Goal: Task Accomplishment & Management: Use online tool/utility

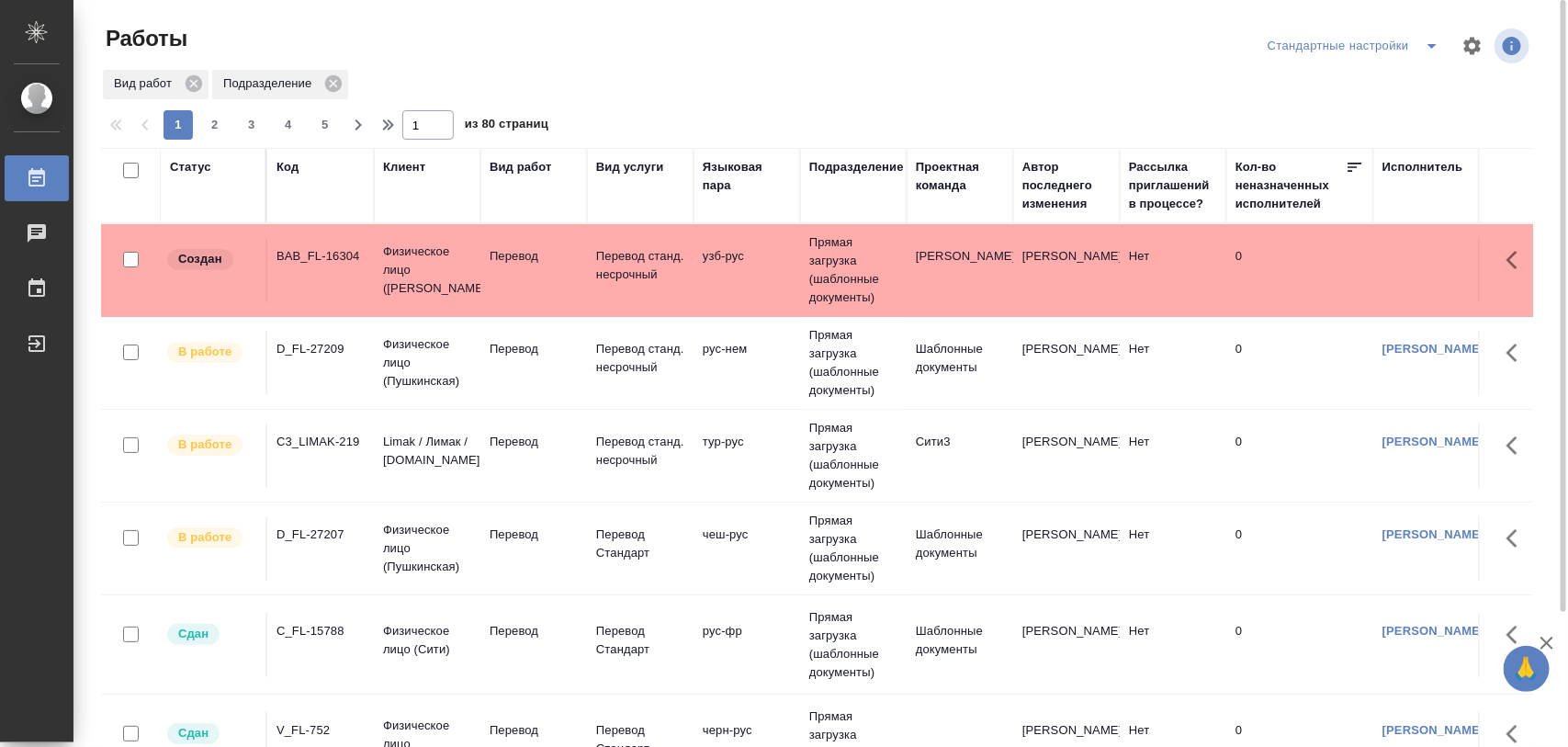
click at [350, 260] on div "BAB_FL-16304" at bounding box center [320, 256] width 88 height 18
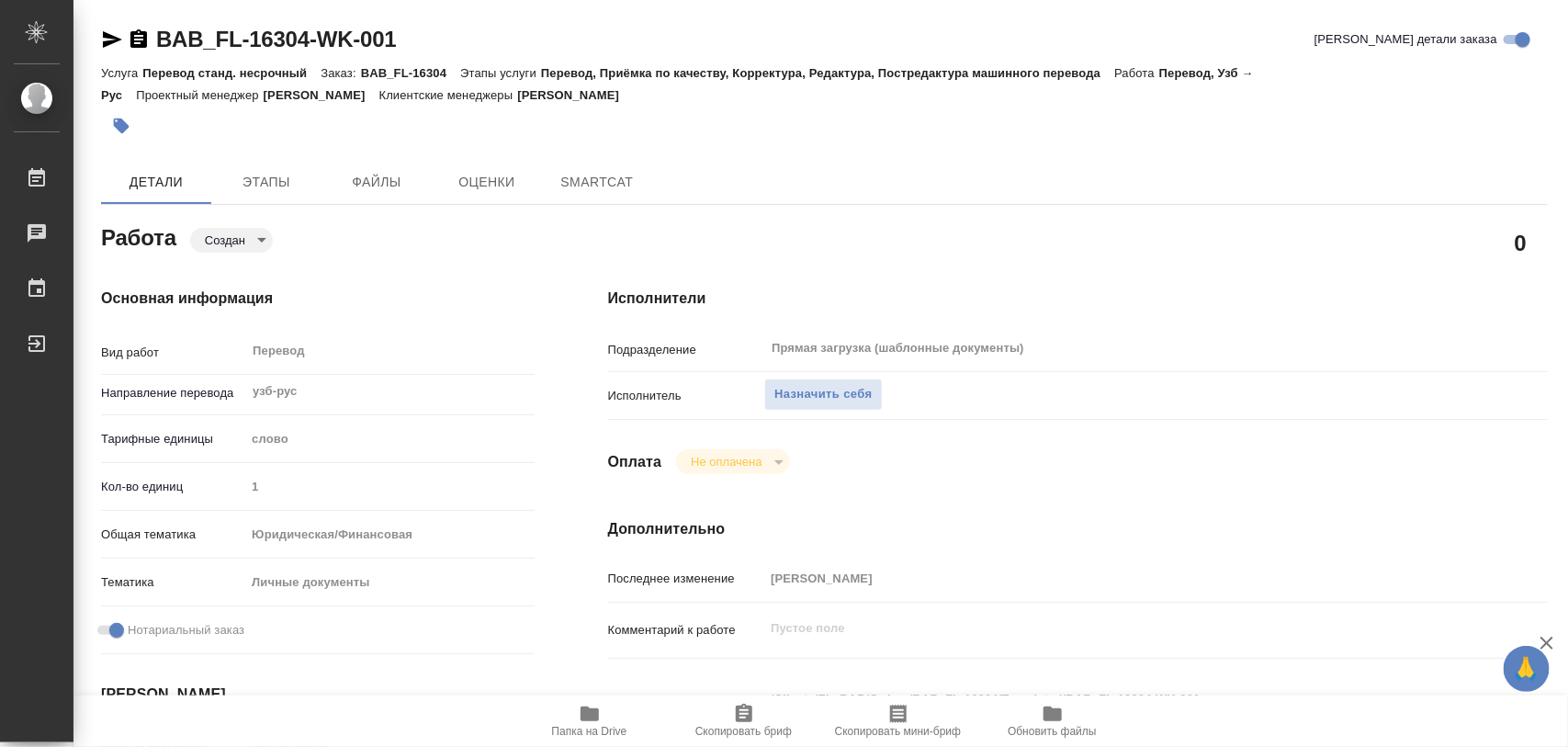
type textarea "x"
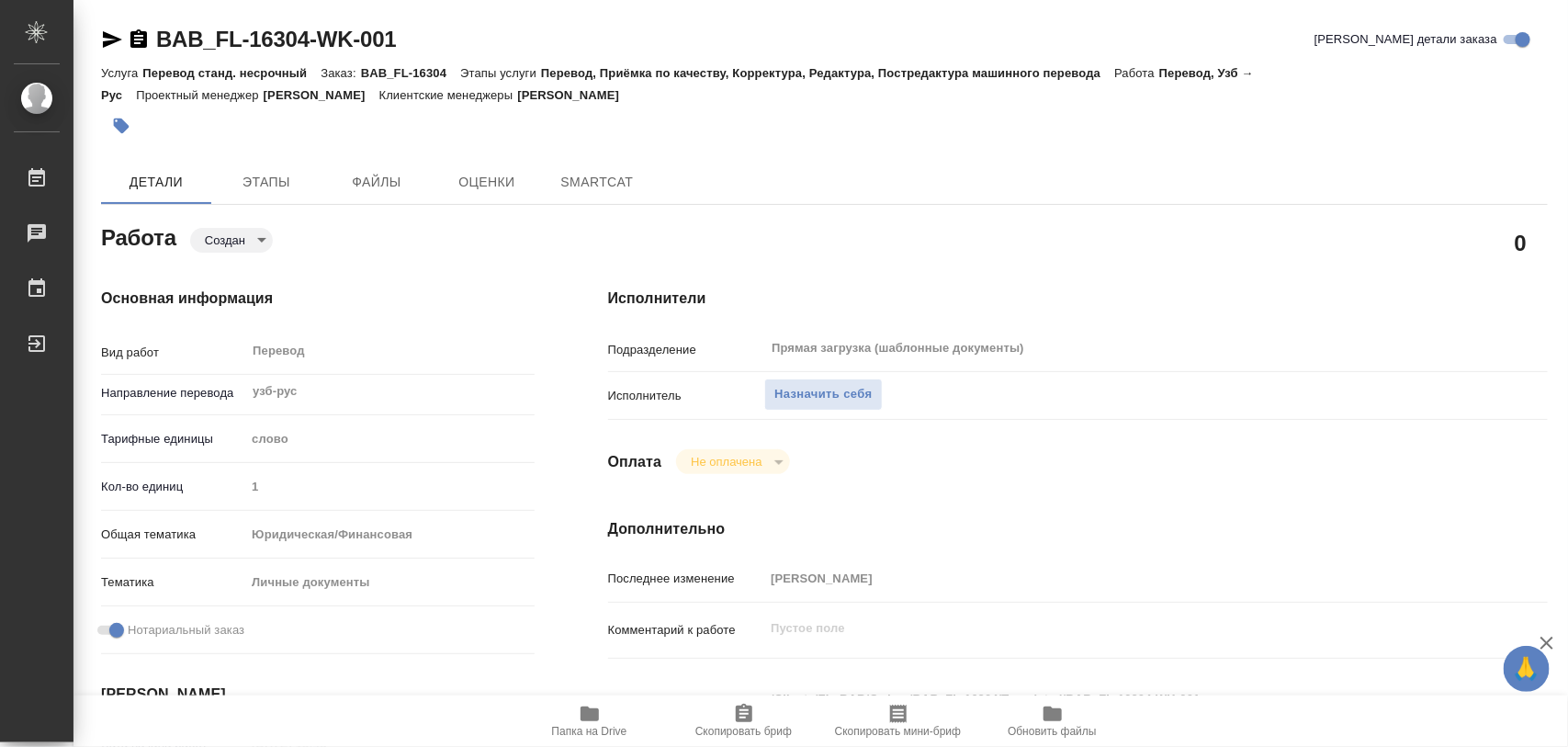
type textarea "x"
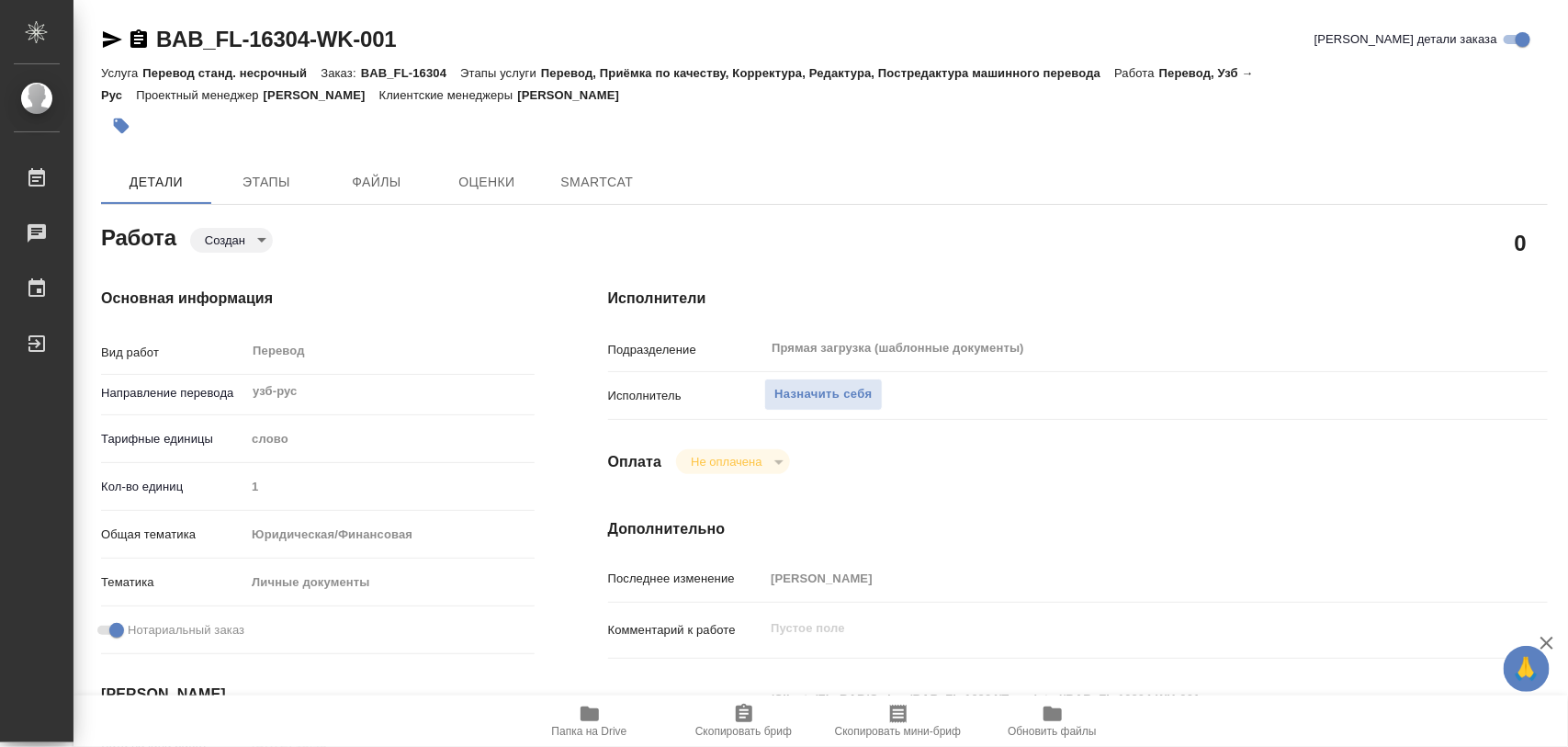
type textarea "x"
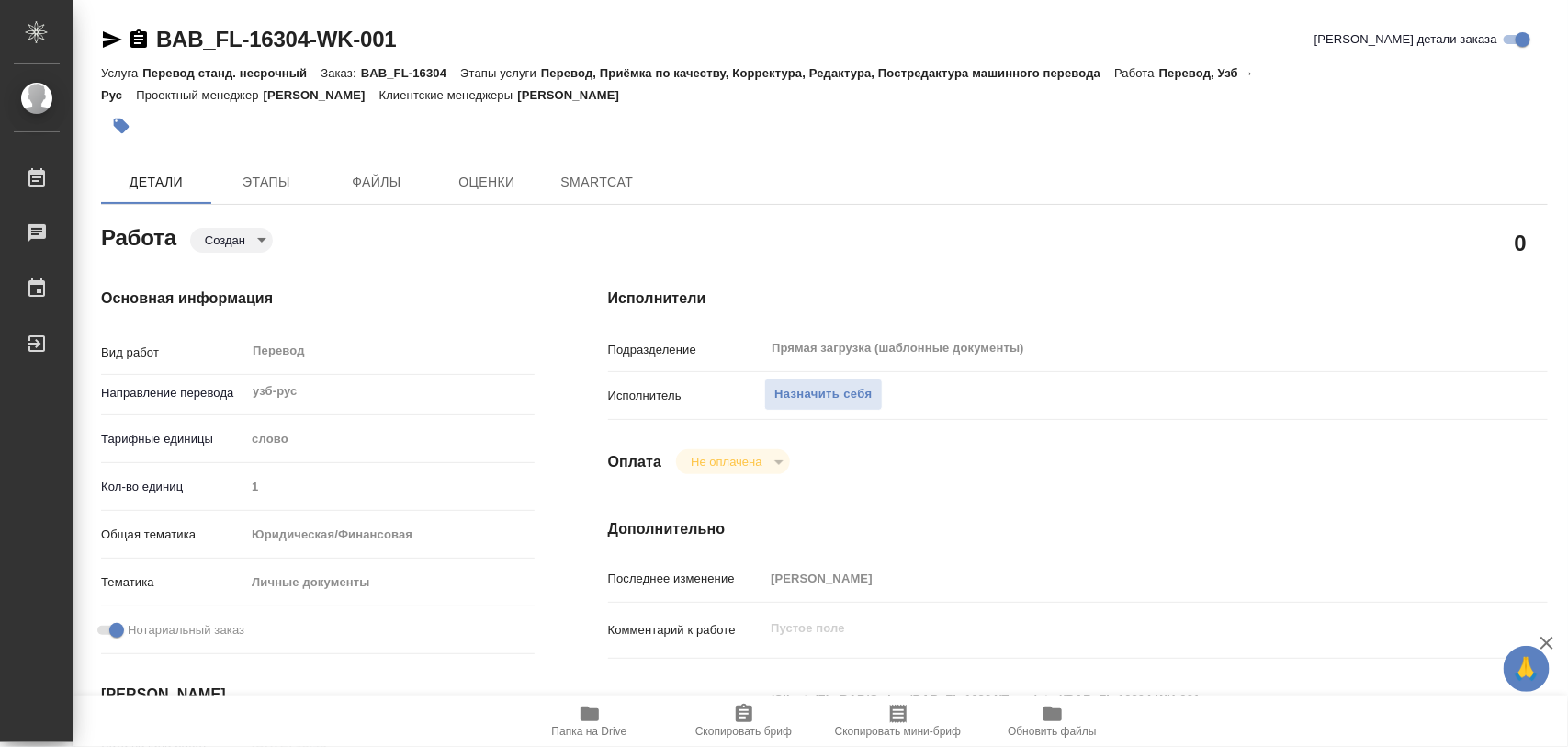
type textarea "x"
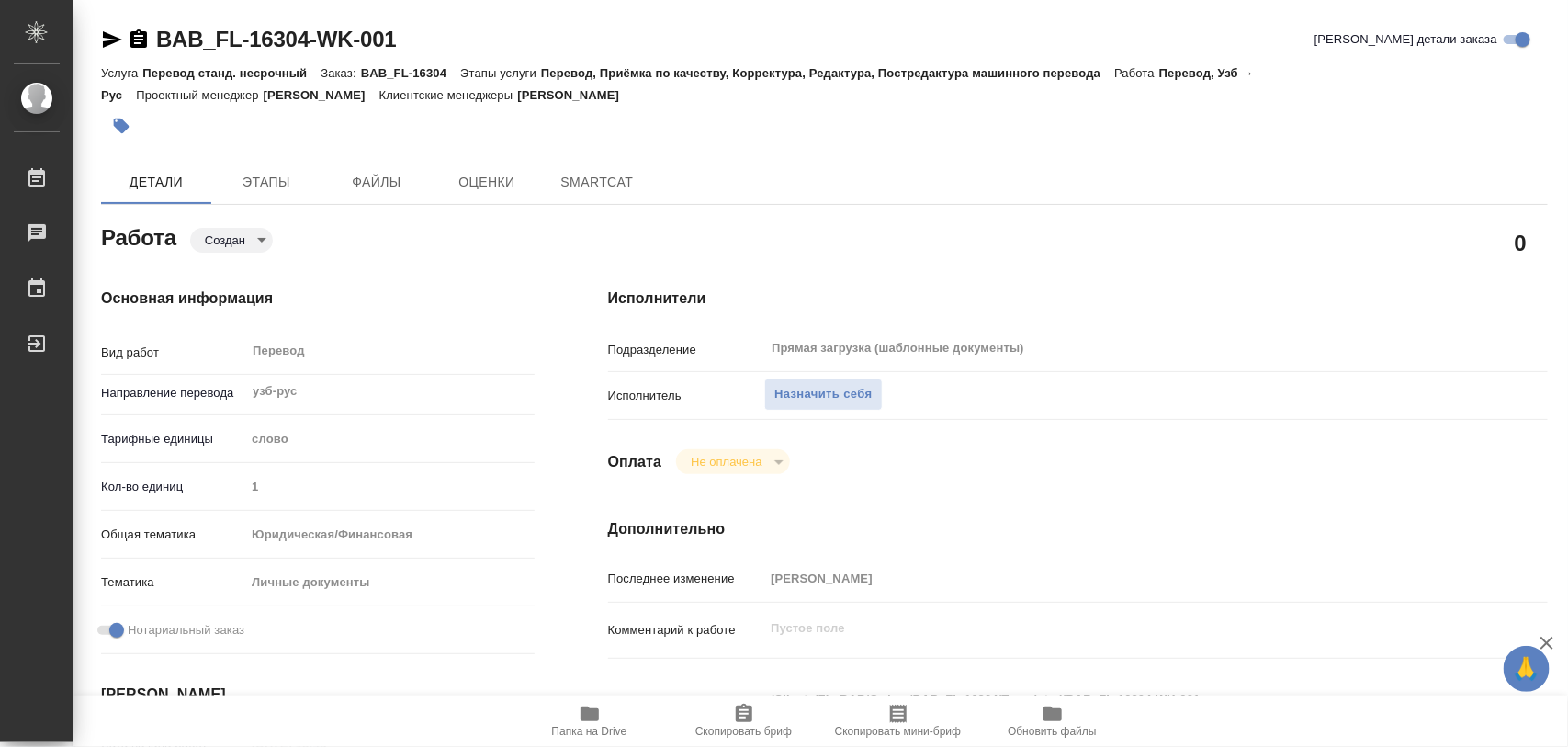
type textarea "x"
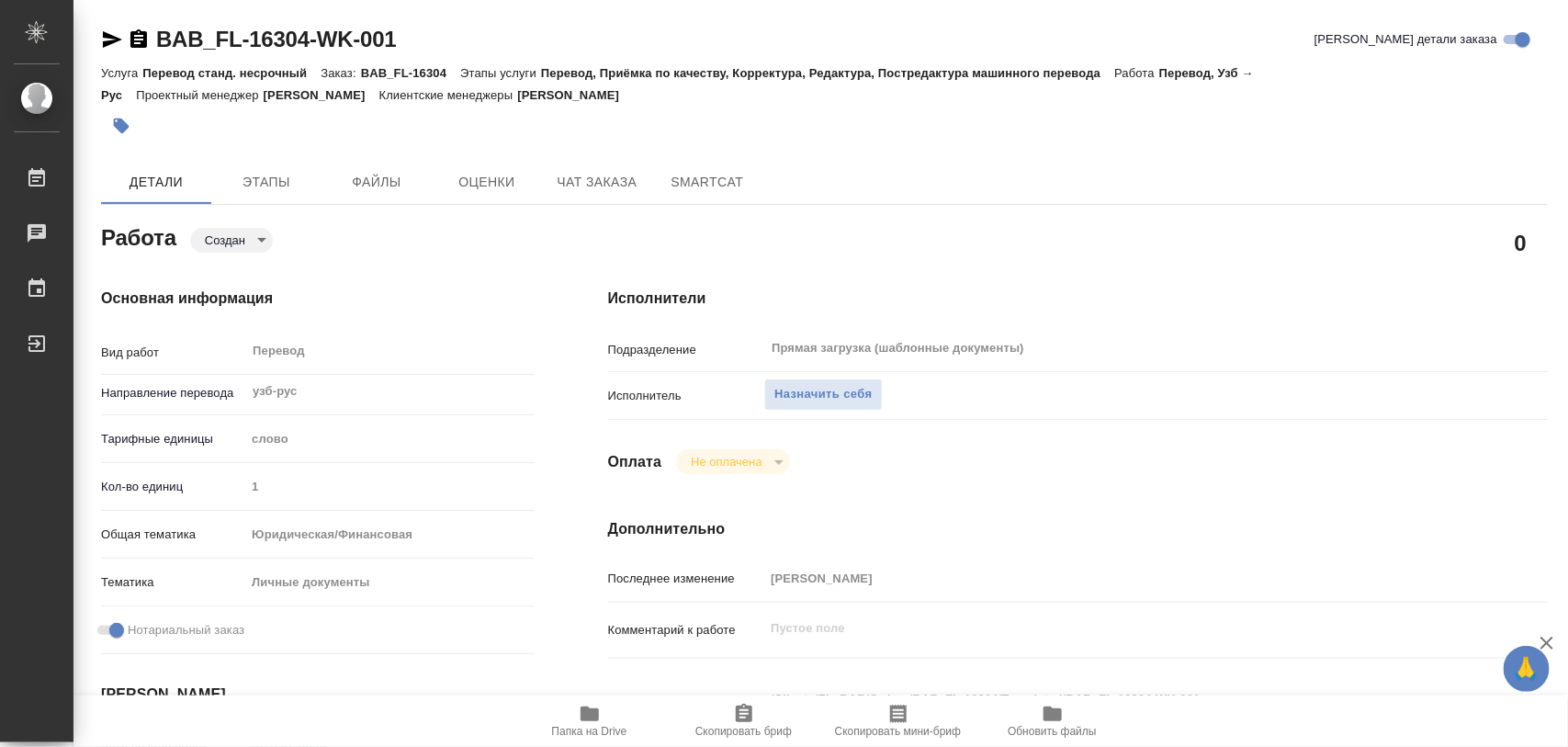
scroll to position [344, 0]
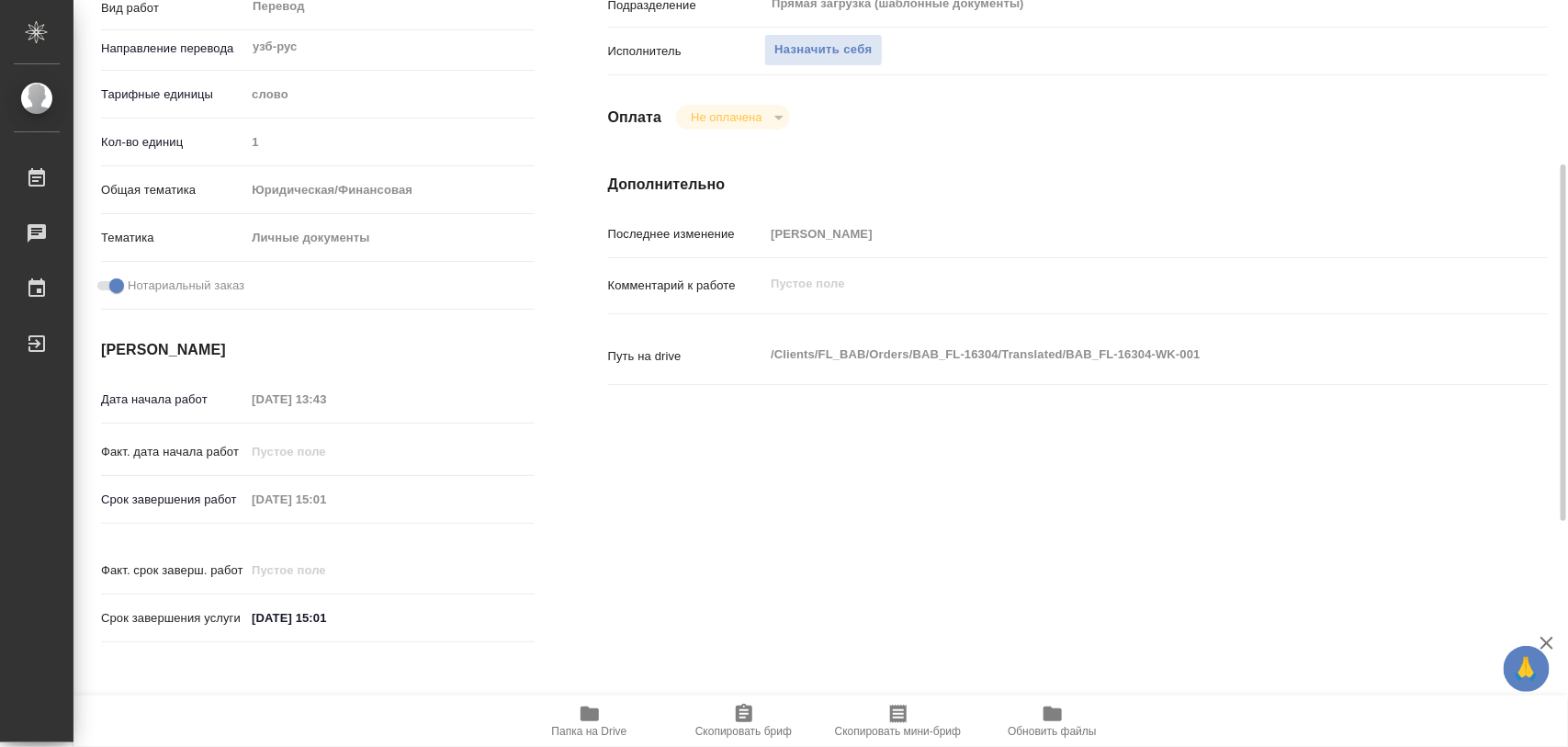
type textarea "x"
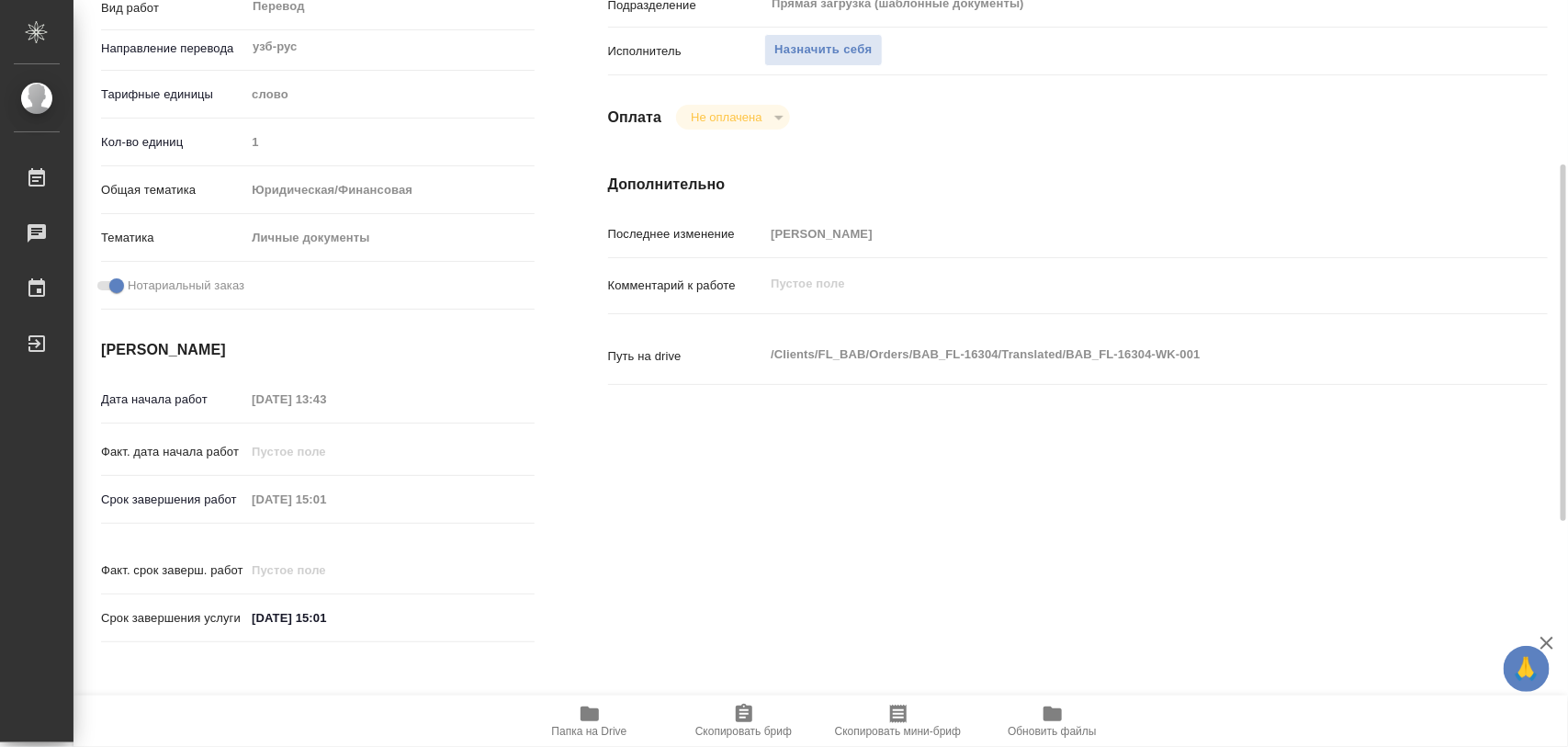
type textarea "x"
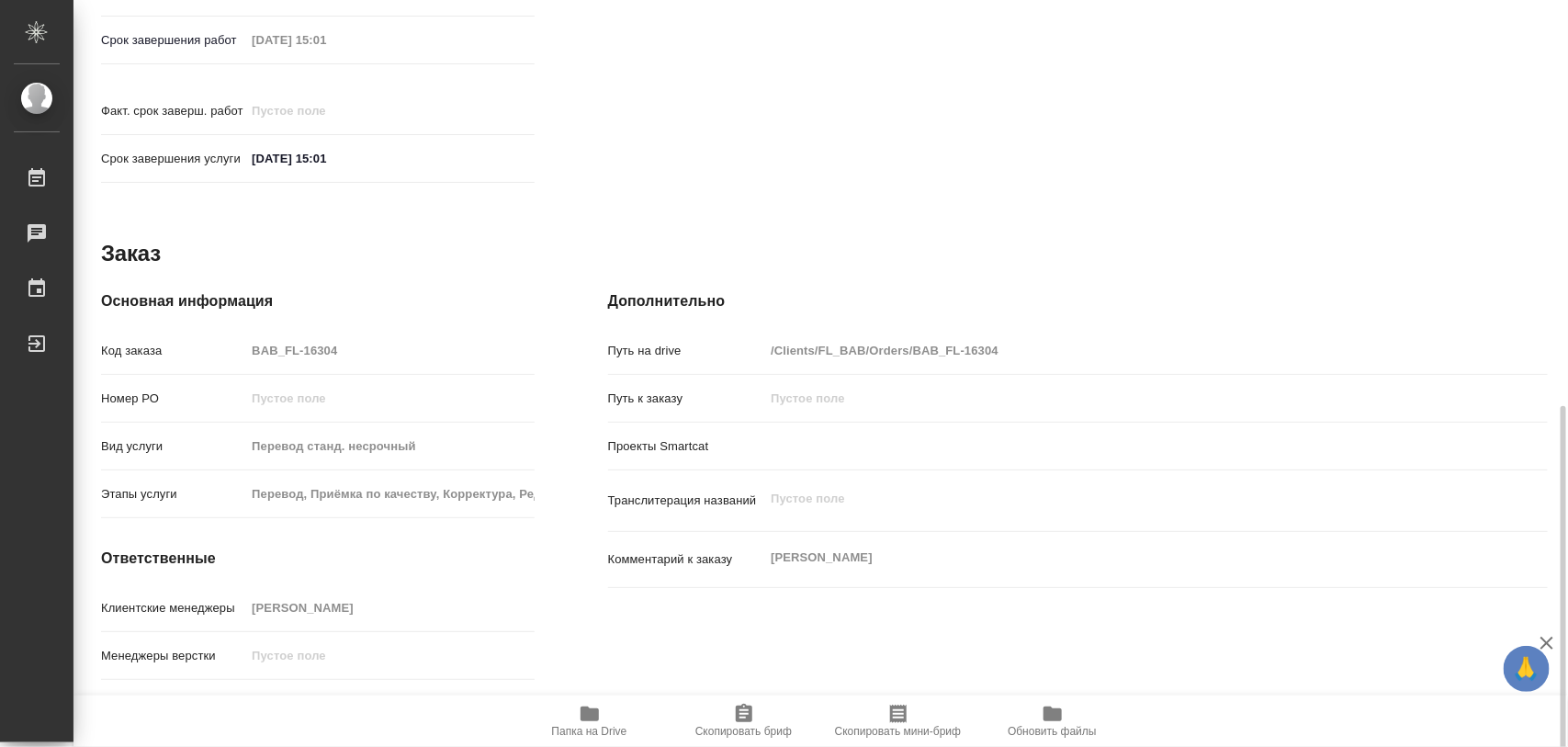
scroll to position [819, 0]
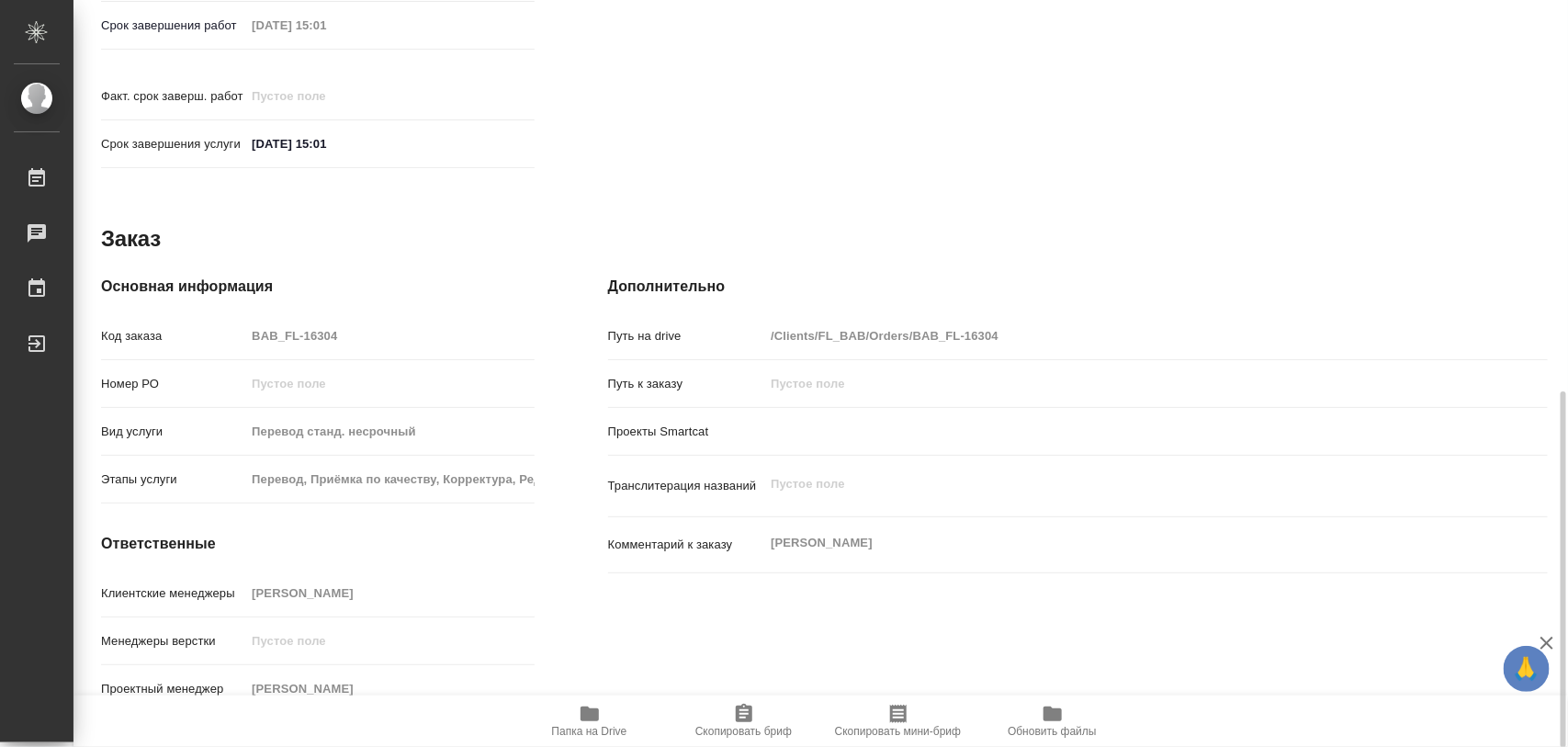
click at [603, 719] on span "Папка на Drive" at bounding box center [590, 720] width 132 height 35
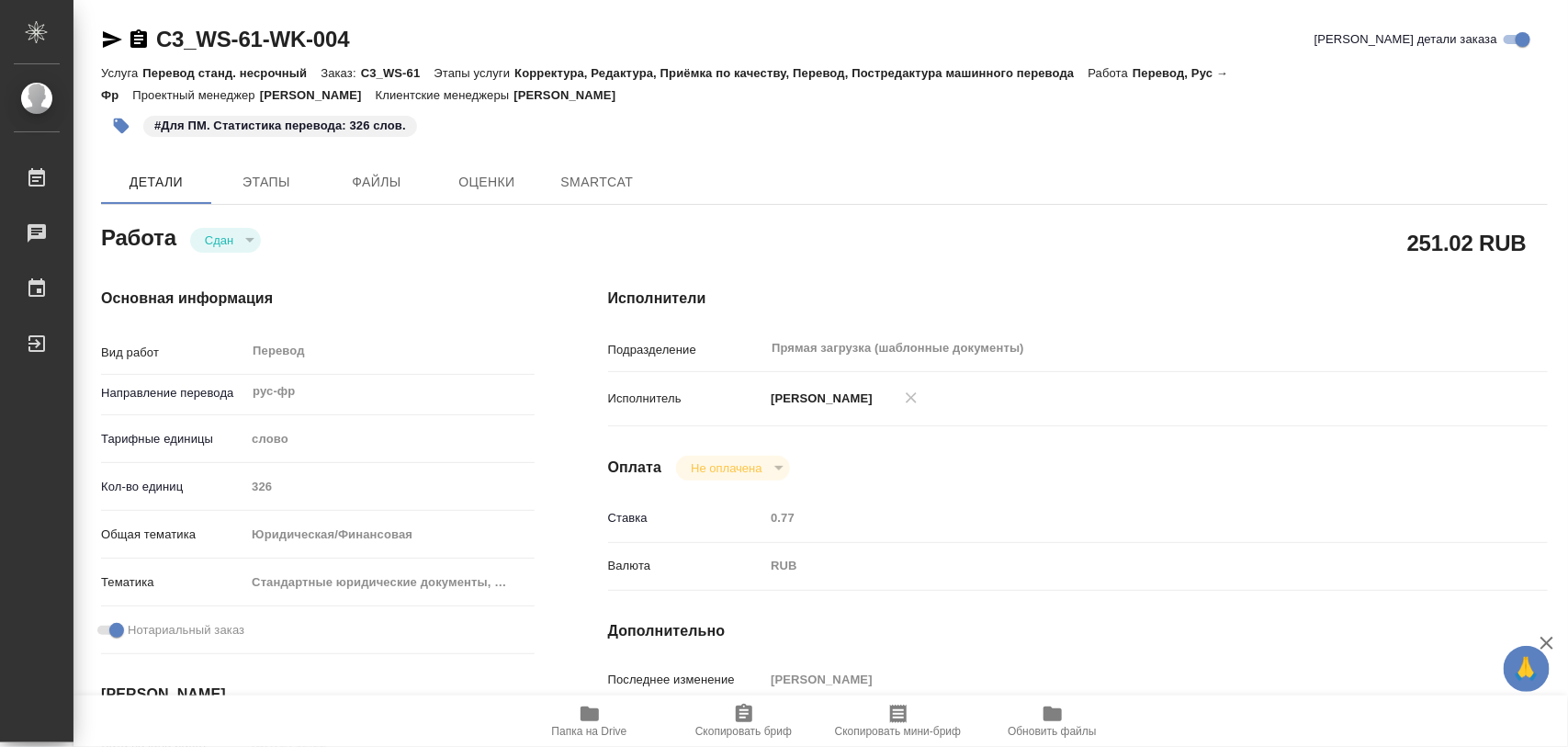
type textarea "x"
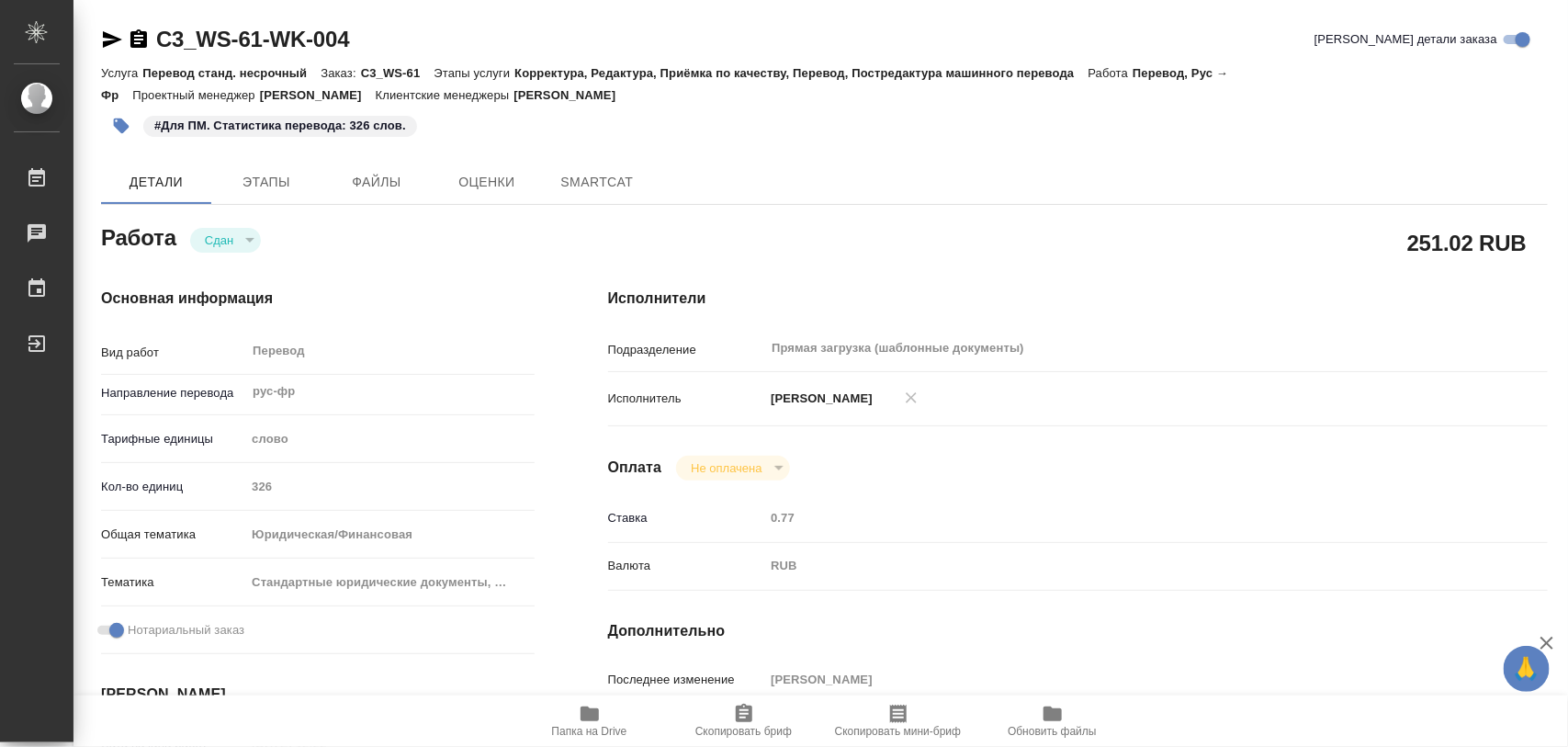
type textarea "x"
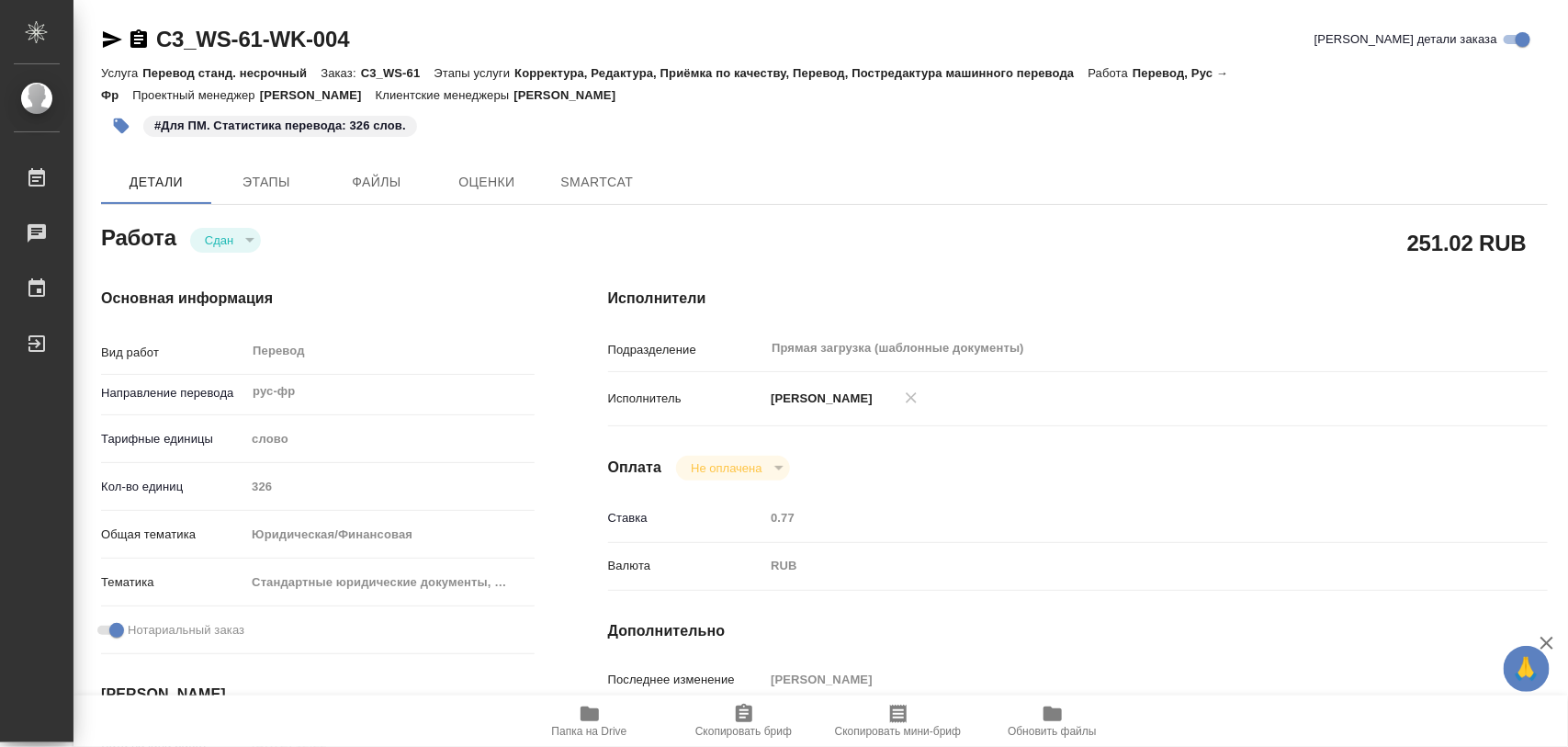
type textarea "x"
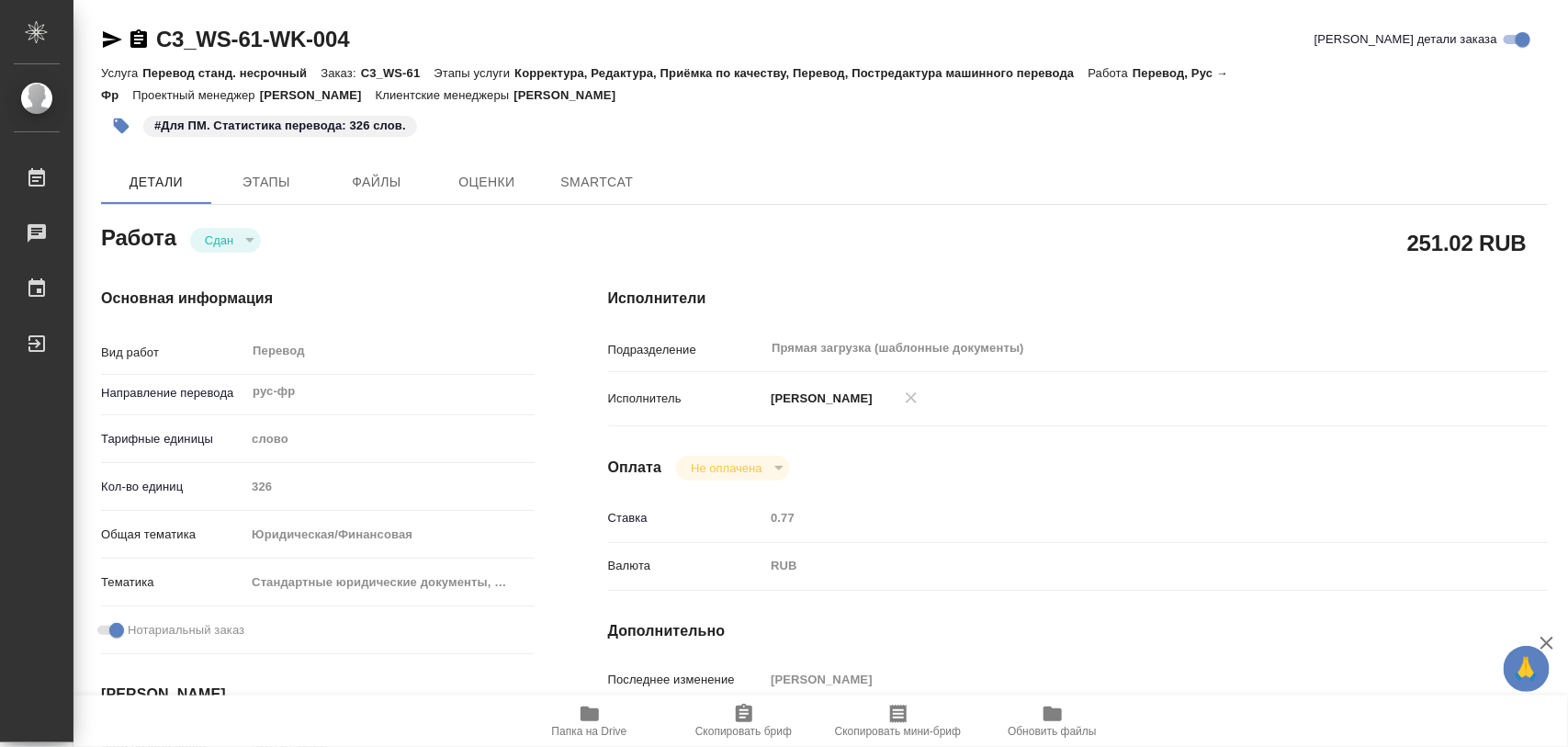
type textarea "x"
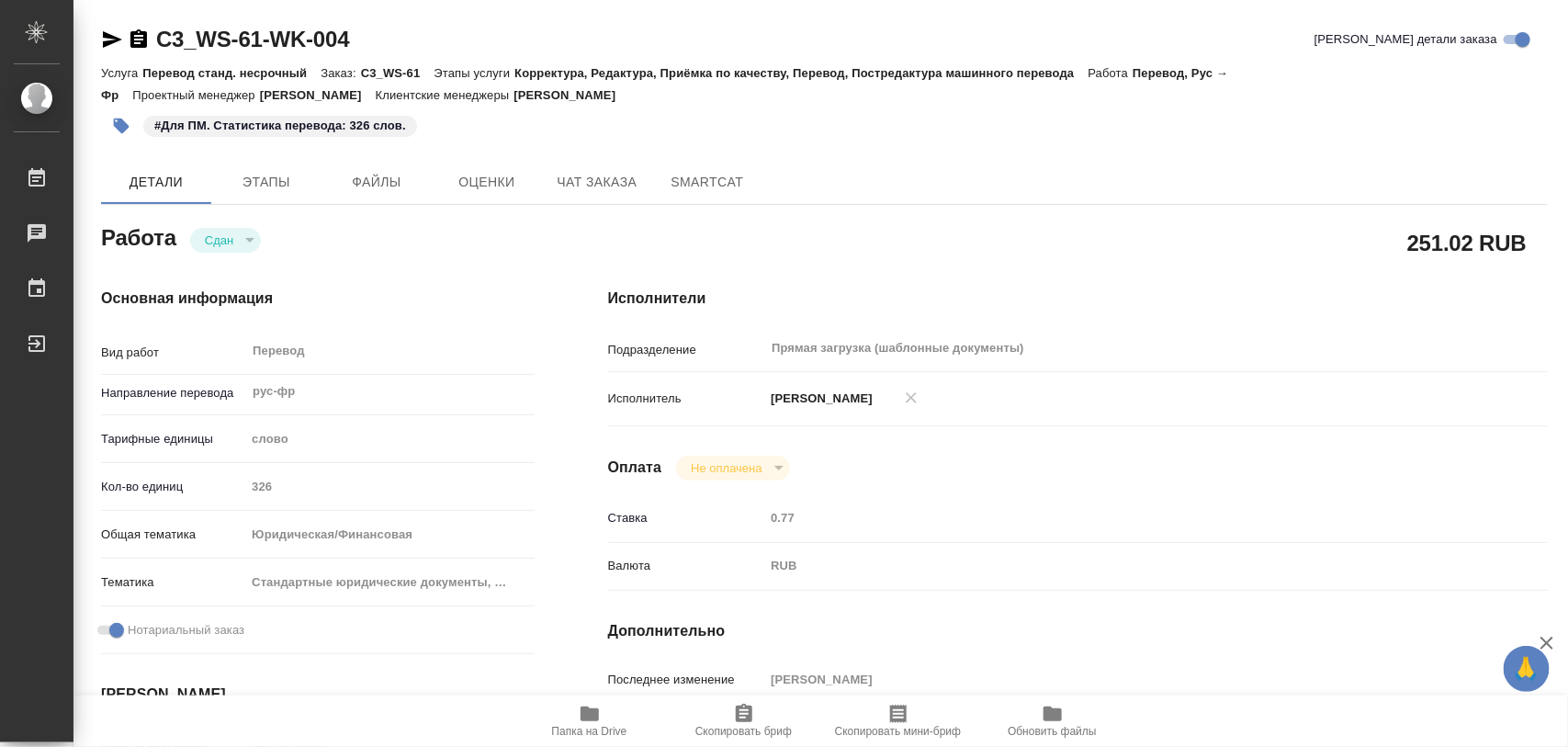
type textarea "x"
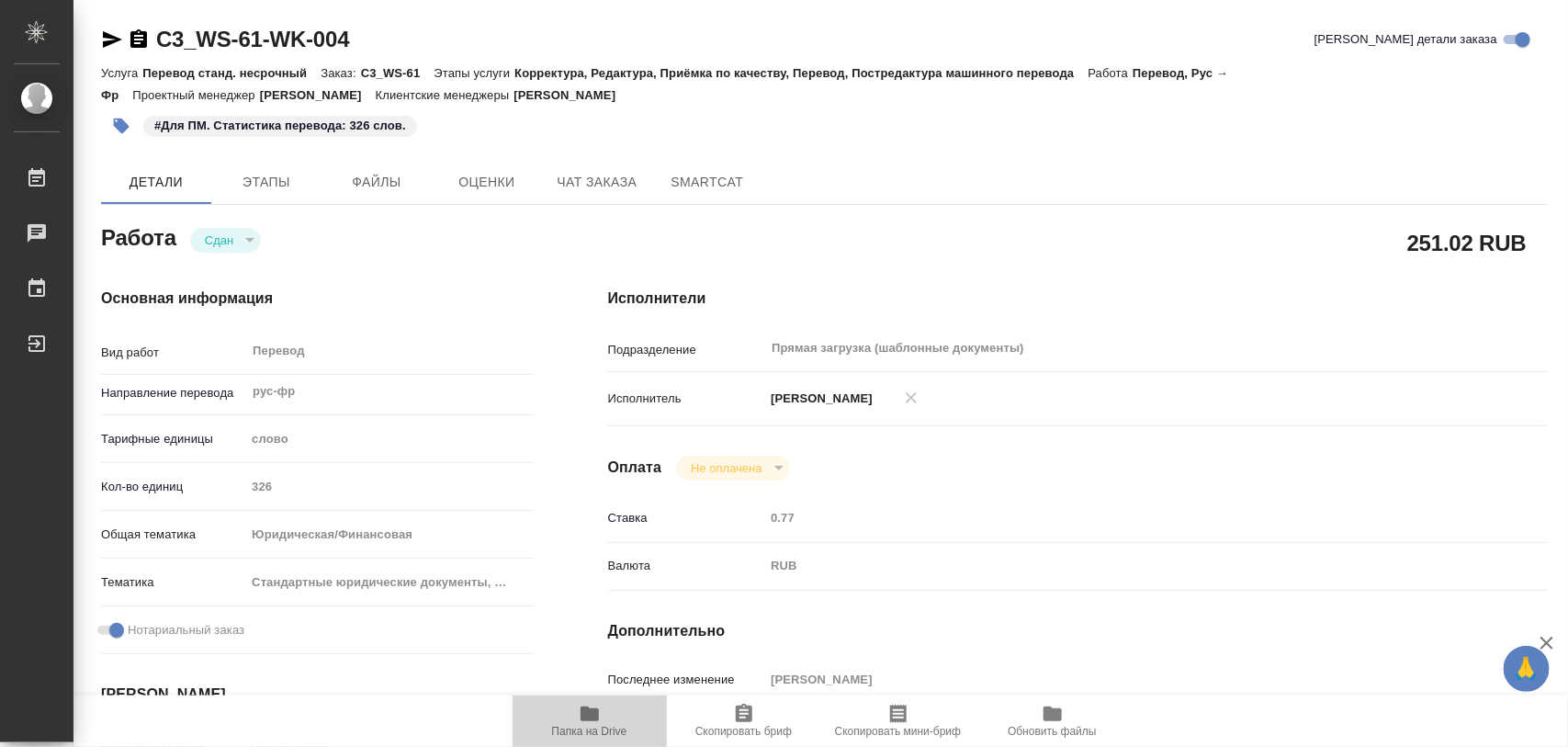
click at [590, 718] on icon "button" at bounding box center [589, 714] width 18 height 15
type textarea "x"
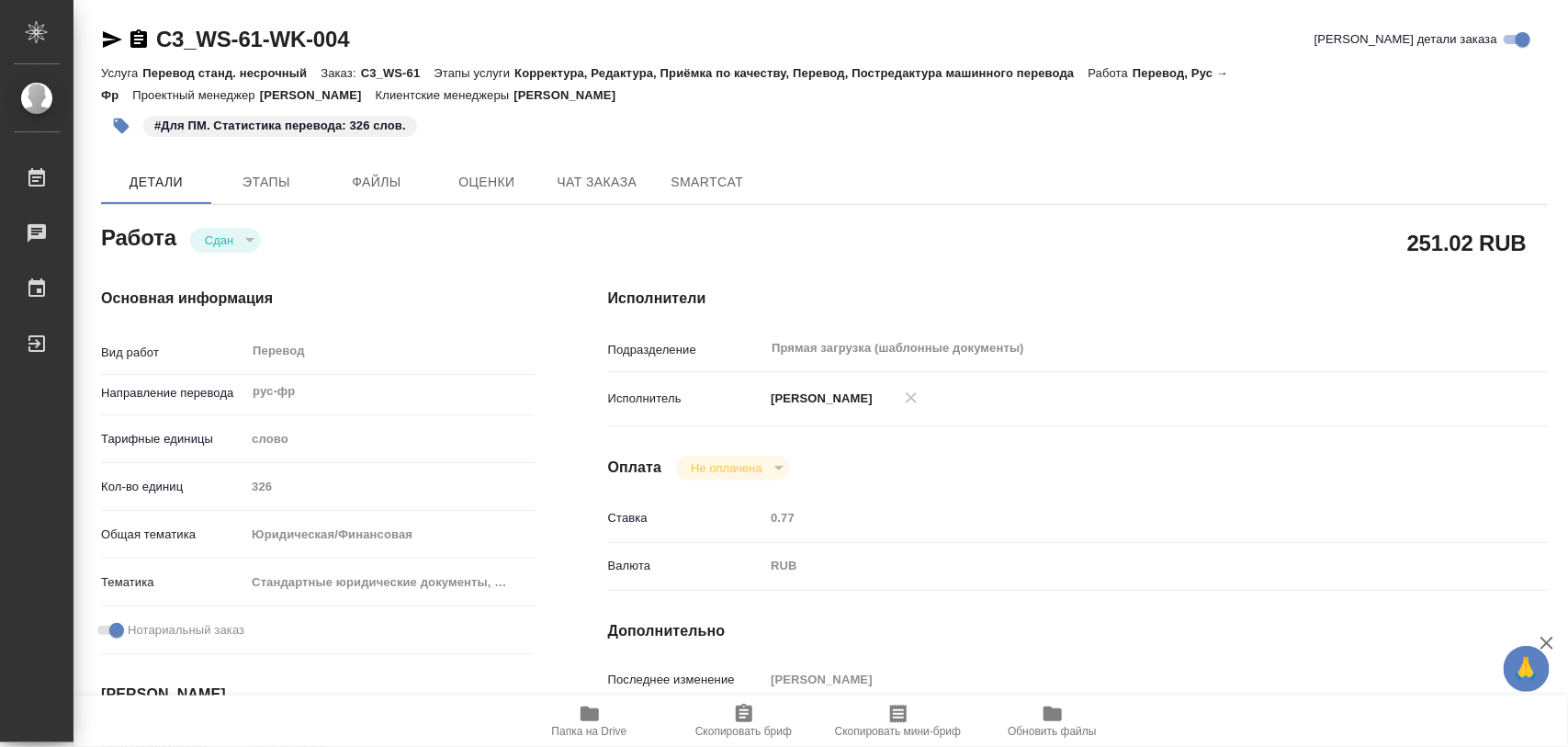
type textarea "x"
